Goal: Task Accomplishment & Management: Use online tool/utility

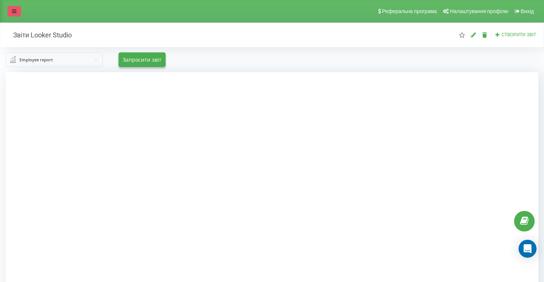
click at [13, 12] on icon at bounding box center [14, 11] width 4 height 5
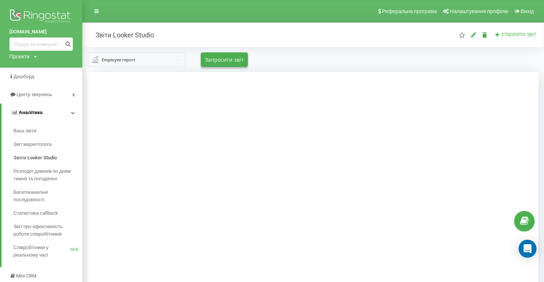
click at [53, 112] on link "Аналiтика" at bounding box center [41, 113] width 81 height 18
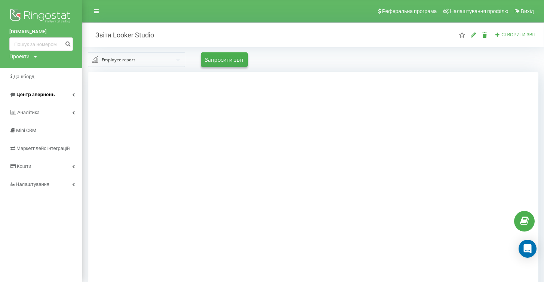
click at [47, 96] on span "Центр звернень" at bounding box center [35, 95] width 38 height 6
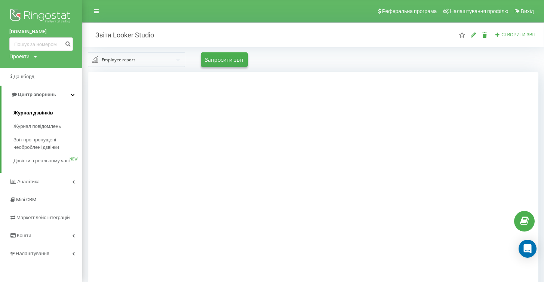
click at [38, 111] on span "Журнал дзвінків" at bounding box center [33, 112] width 40 height 7
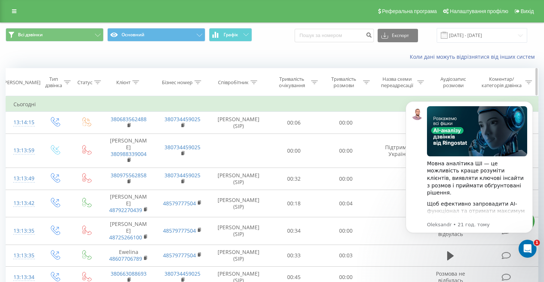
click at [250, 84] on div "Співробітник" at bounding box center [237, 82] width 39 height 6
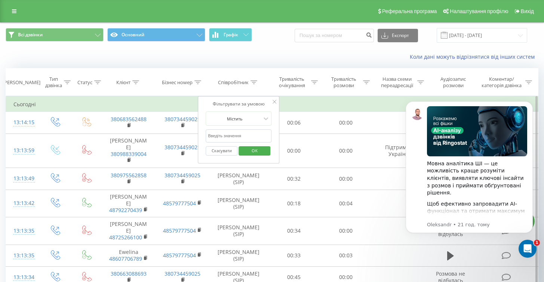
click at [237, 134] on input "text" at bounding box center [239, 135] width 66 height 13
type input "неплях"
click at [253, 152] on span "OK" at bounding box center [254, 151] width 21 height 12
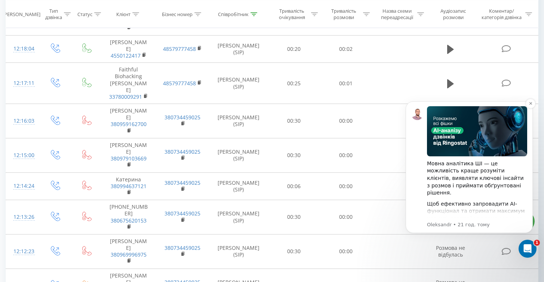
scroll to position [550, 0]
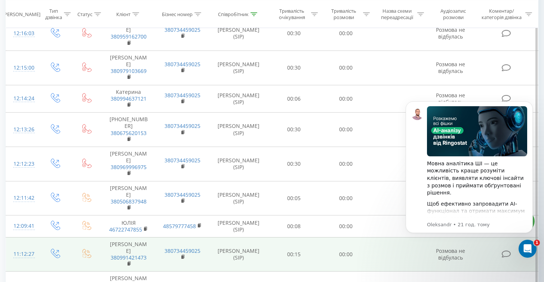
scroll to position [625, 0]
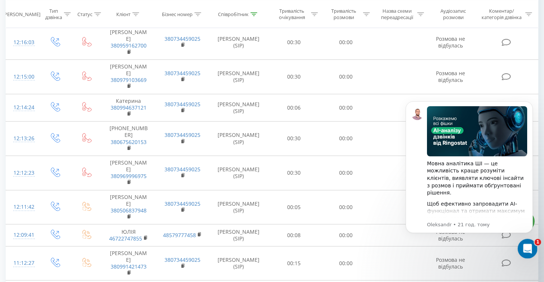
click at [532, 248] on div "Відкрити програму для спілкування Intercom" at bounding box center [526, 247] width 25 height 25
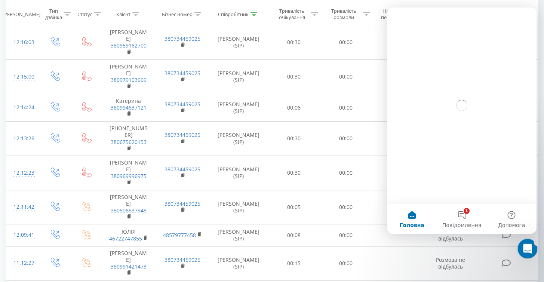
scroll to position [0, 0]
click at [532, 248] on div "Закрити програму для спілкування Intercom" at bounding box center [526, 247] width 18 height 18
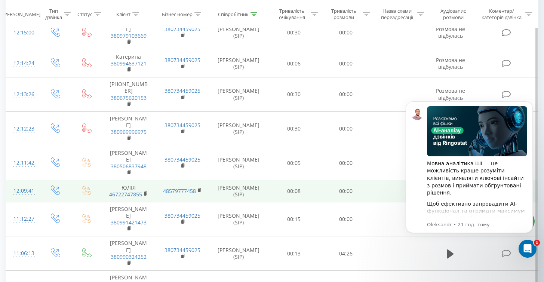
scroll to position [641, 0]
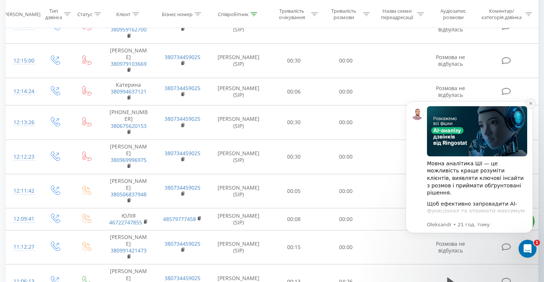
click at [531, 104] on icon "Dismiss notification" at bounding box center [530, 103] width 4 height 4
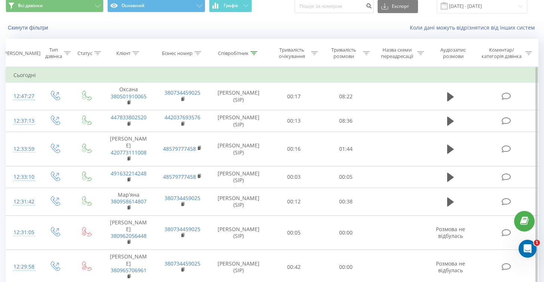
scroll to position [0, 0]
